Goal: Task Accomplishment & Management: Complete application form

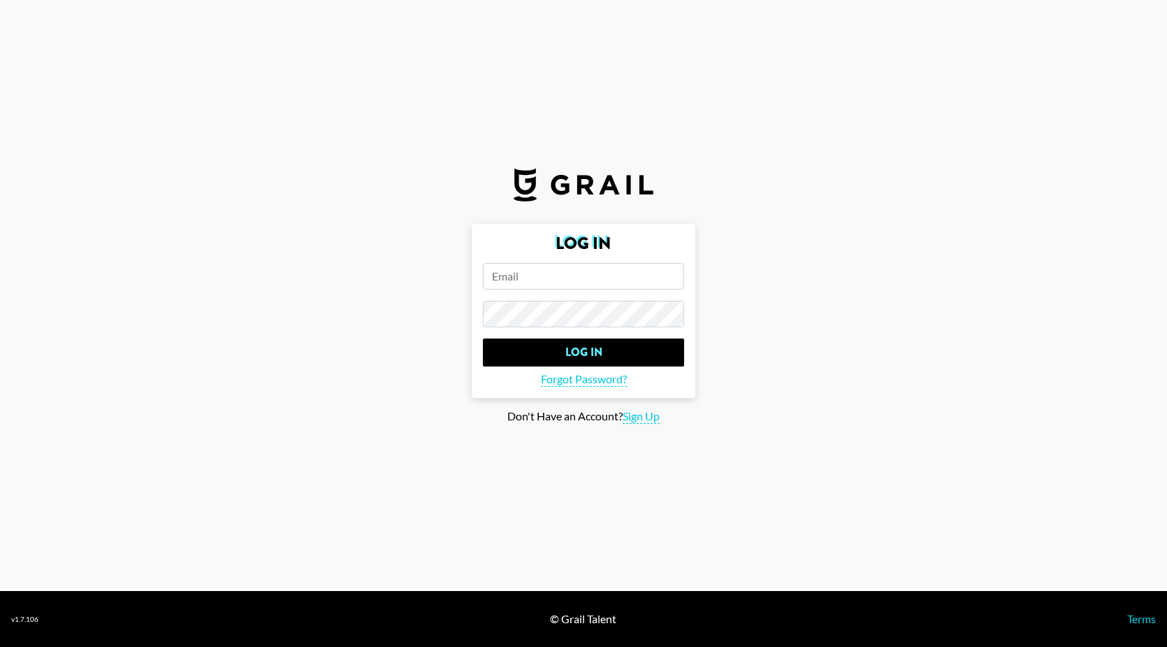
click at [310, 418] on div "Don't Have an Account? Sign Up" at bounding box center [583, 416] width 1145 height 15
